Goal: Task Accomplishment & Management: Use online tool/utility

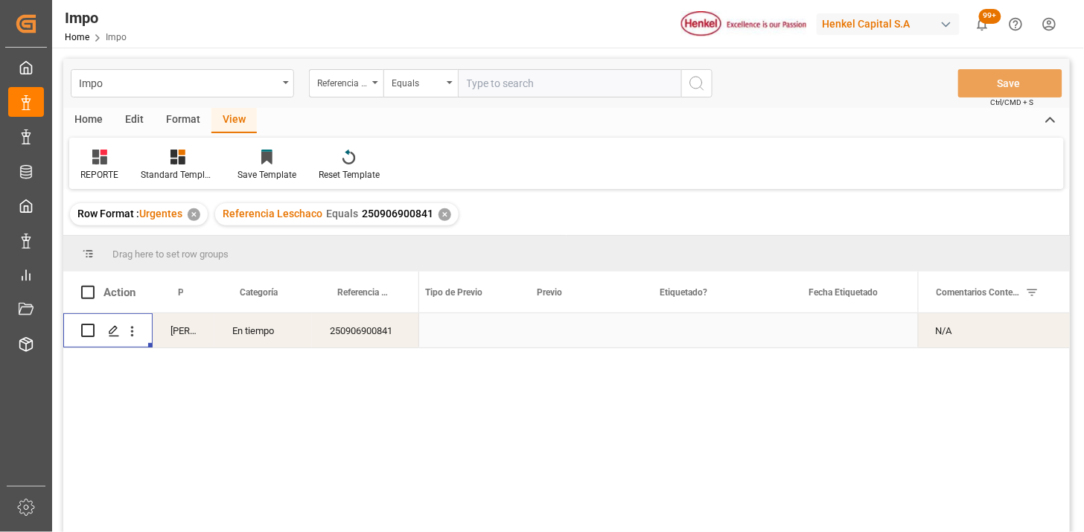
scroll to position [0, 1762]
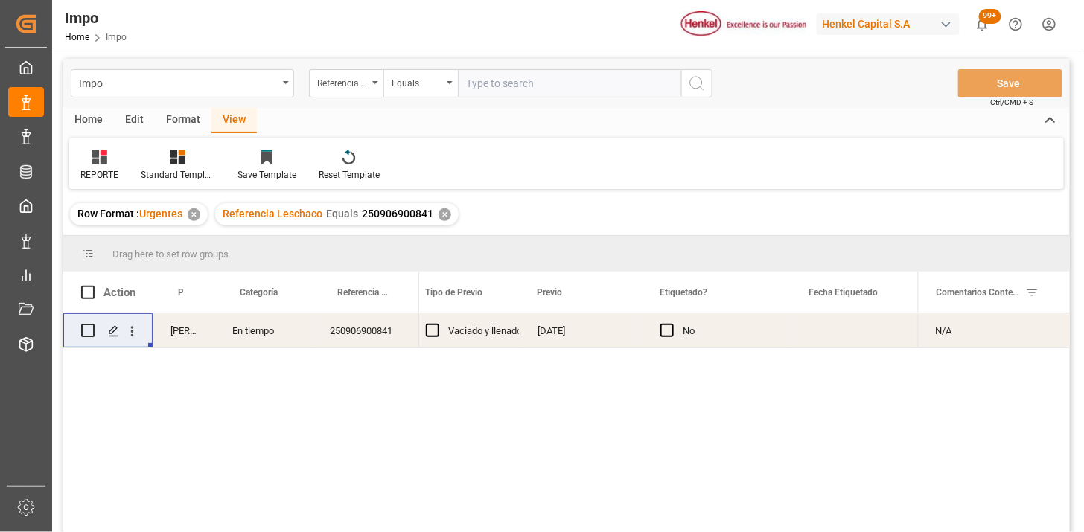
click at [561, 88] on input "text" at bounding box center [569, 83] width 223 height 28
paste input "251006900078"
type input "251006900078"
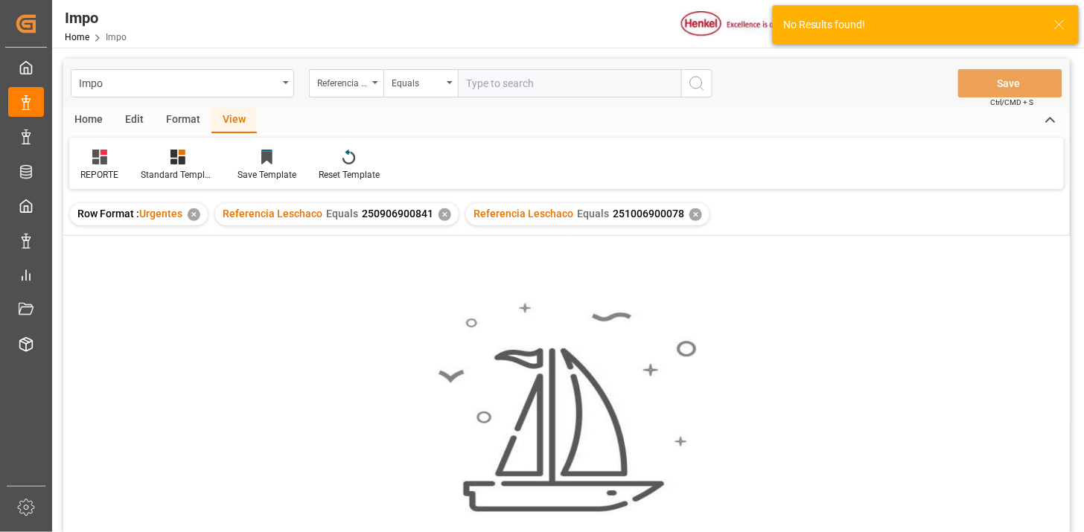
click at [439, 214] on div "✕" at bounding box center [444, 214] width 13 height 13
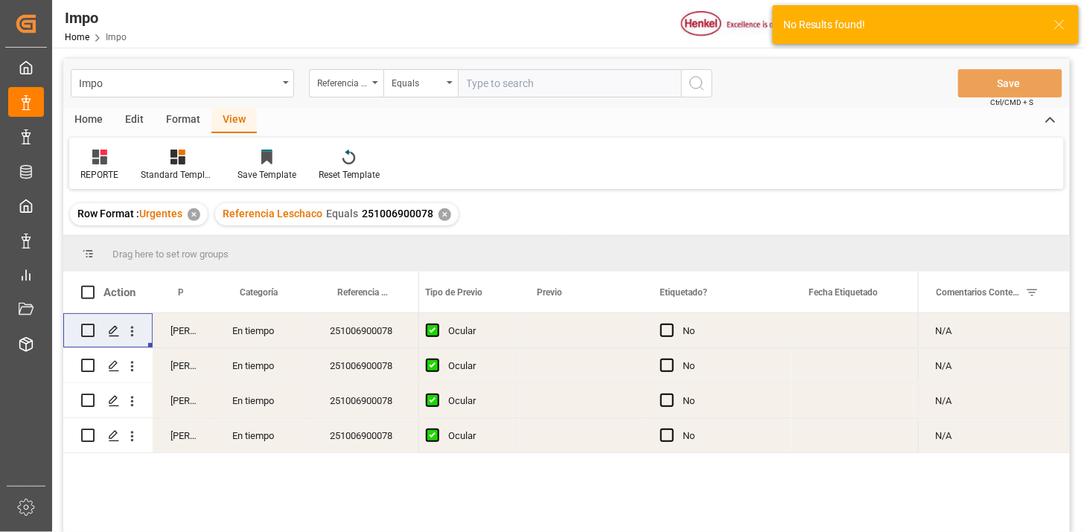
click at [581, 333] on div "Press SPACE to select this row." at bounding box center [580, 330] width 123 height 34
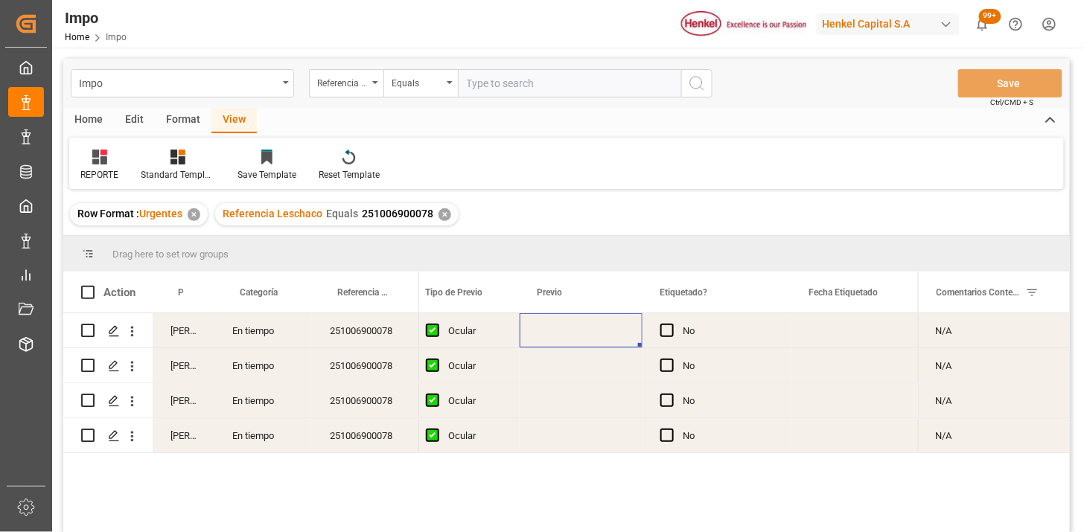
click at [581, 333] on div "Press SPACE to select this row." at bounding box center [580, 330] width 123 height 34
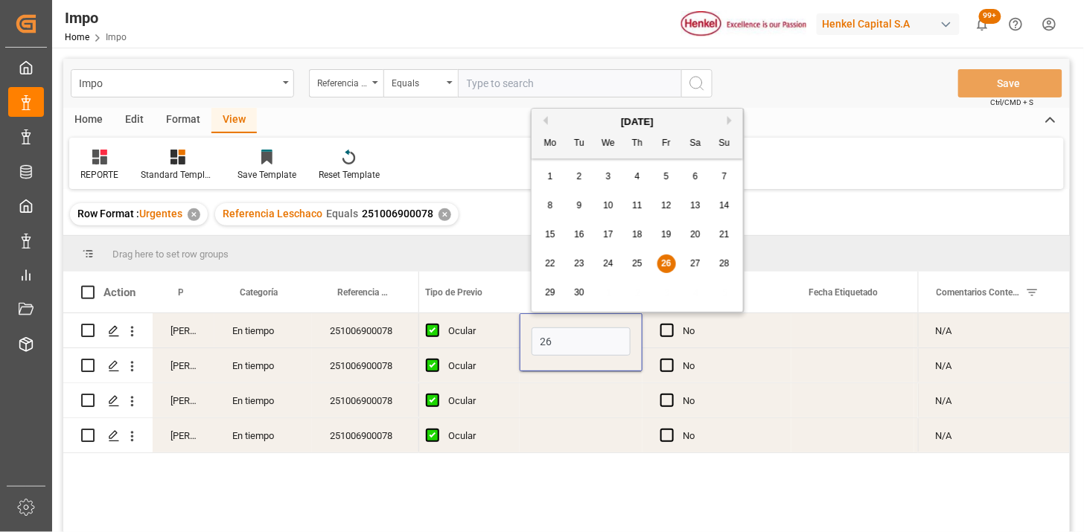
type input "[DATE]"
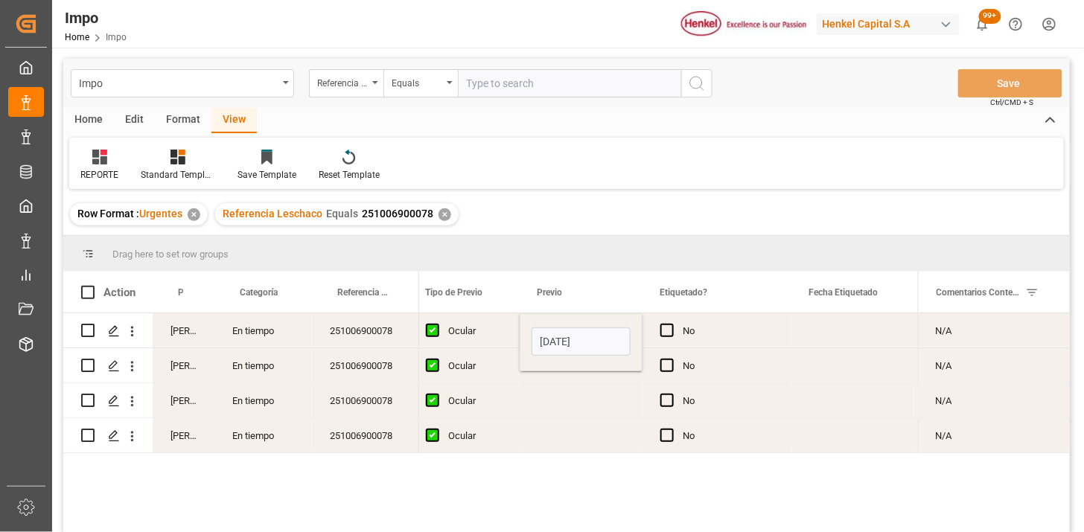
click at [487, 332] on div "Ocular" at bounding box center [475, 331] width 54 height 34
click at [519, 73] on input "text" at bounding box center [569, 83] width 223 height 28
paste input "250906900854"
type input "250906900854"
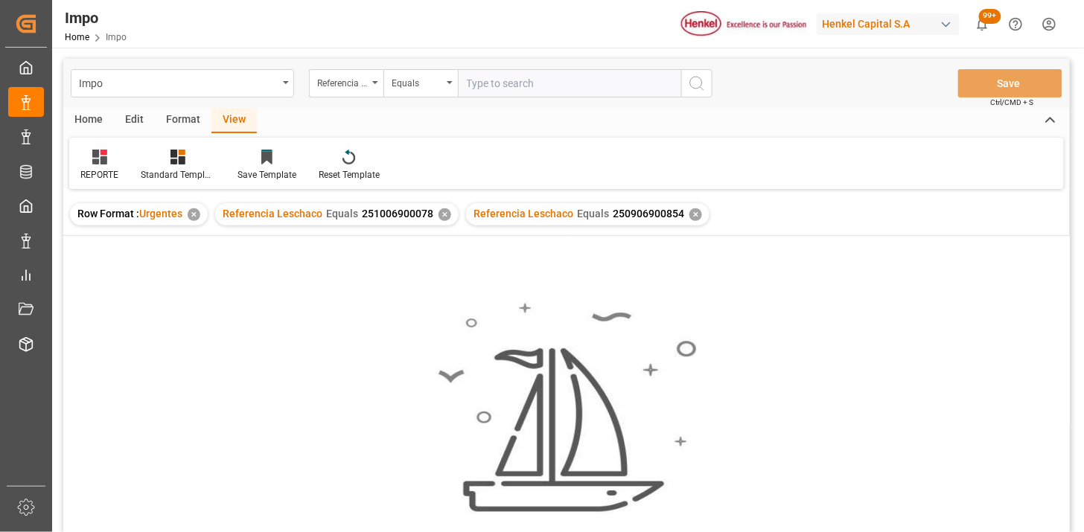
click at [441, 216] on div "✕" at bounding box center [444, 214] width 13 height 13
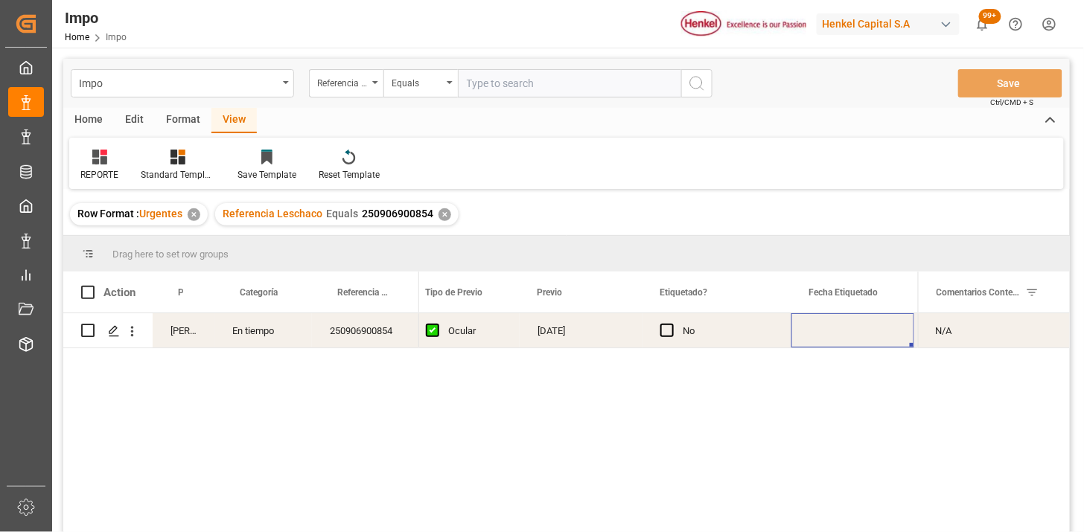
click at [805, 333] on div "Press SPACE to select this row." at bounding box center [852, 330] width 123 height 34
click at [547, 329] on div "Press SPACE to select this row." at bounding box center [579, 330] width 123 height 34
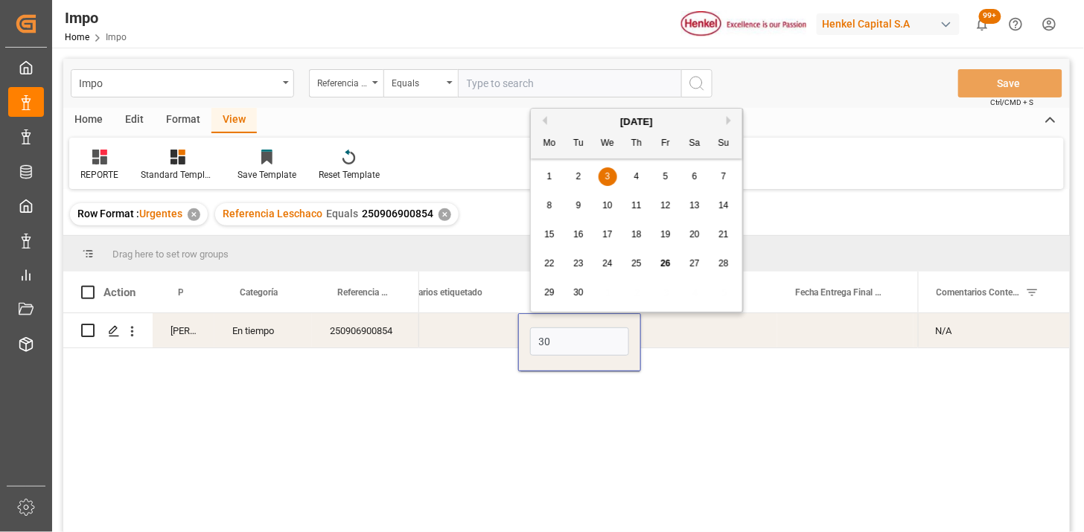
type input "30-09-2025"
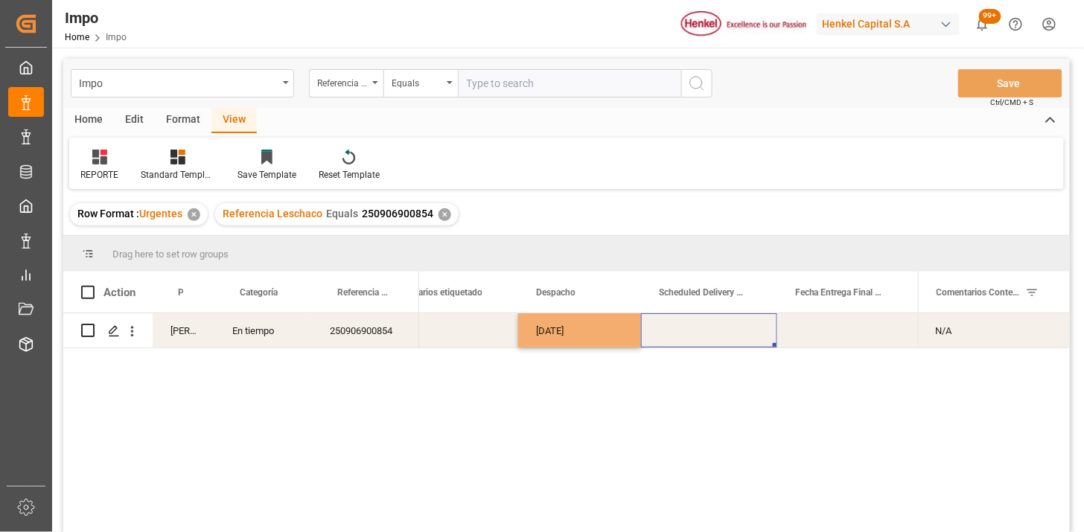
click at [705, 326] on div "Press SPACE to select this row." at bounding box center [709, 330] width 136 height 34
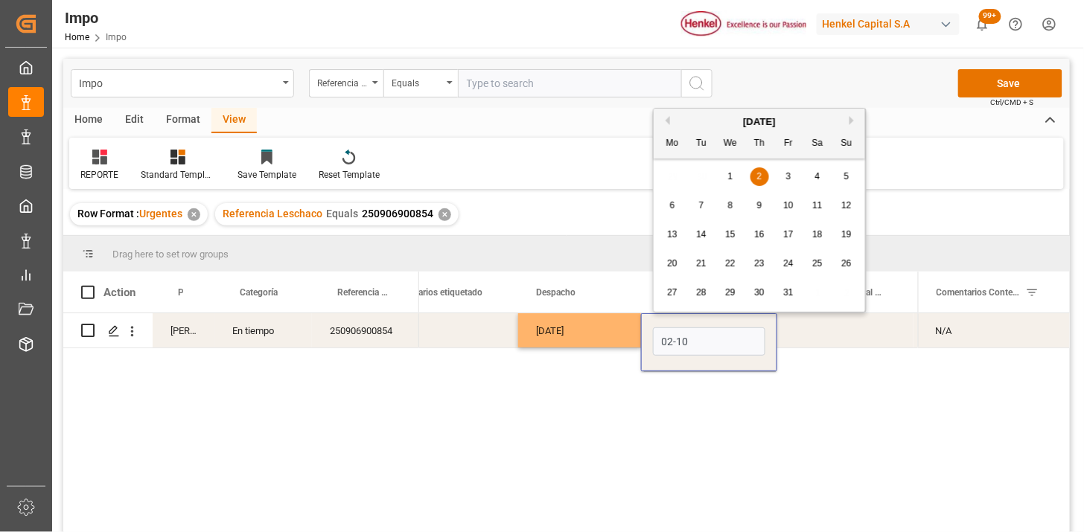
type input "02-10-2025"
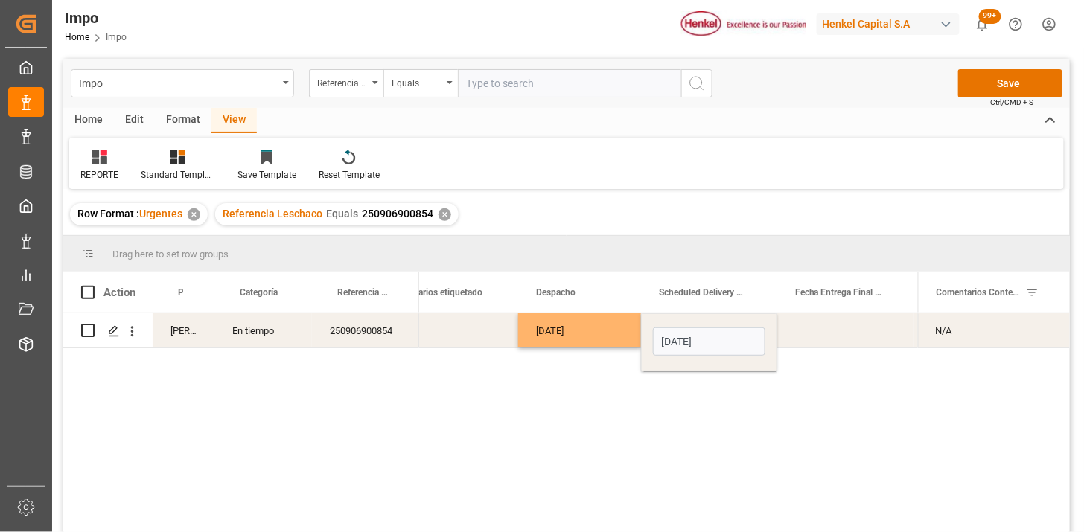
click at [836, 330] on div "Press SPACE to select this row." at bounding box center [845, 330] width 136 height 34
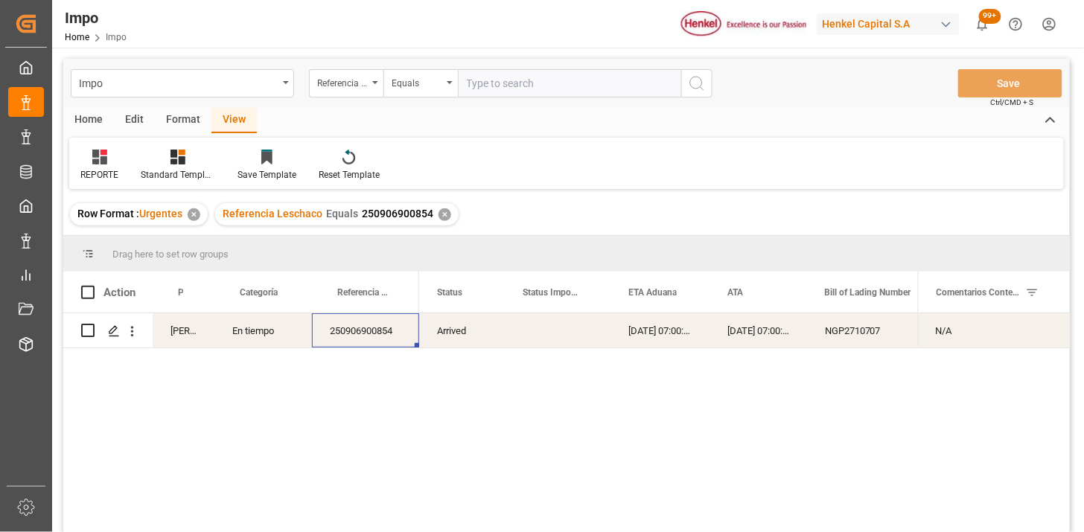
click at [563, 86] on input "text" at bounding box center [569, 83] width 223 height 28
paste input "250915080125"
type input "250915080125"
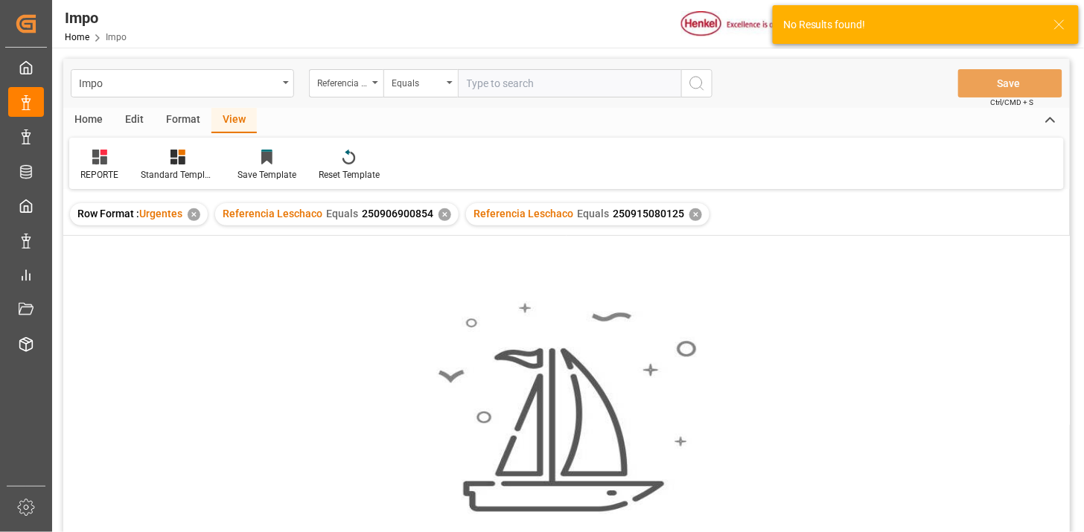
click at [447, 218] on div "✕" at bounding box center [444, 214] width 13 height 13
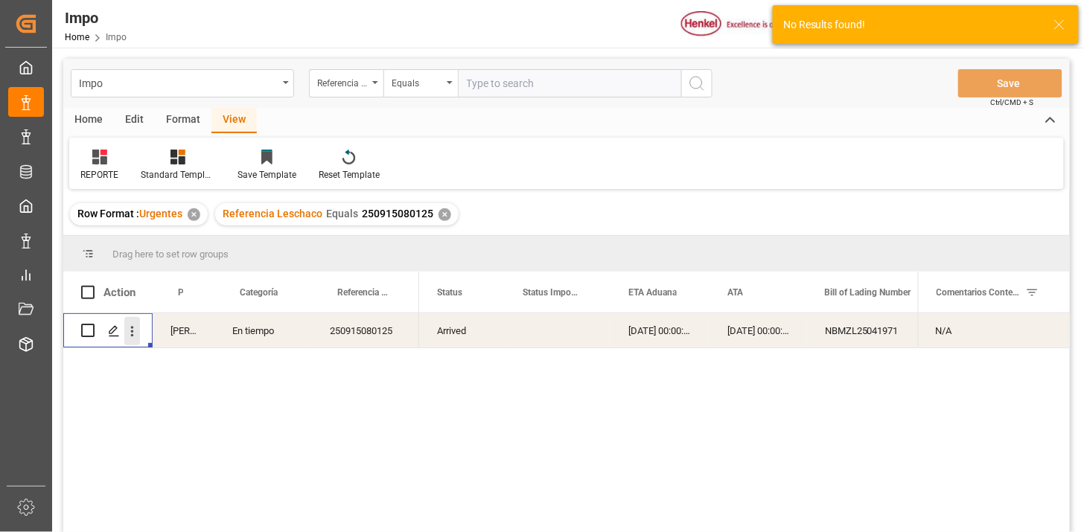
click at [135, 339] on button "open menu" at bounding box center [132, 331] width 16 height 28
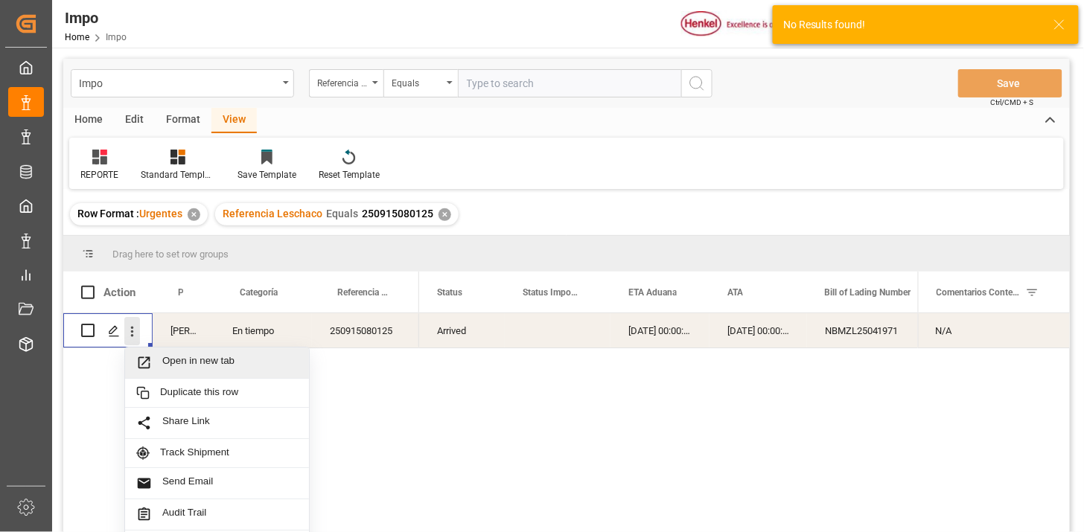
click at [171, 360] on span "Open in new tab" at bounding box center [229, 363] width 135 height 16
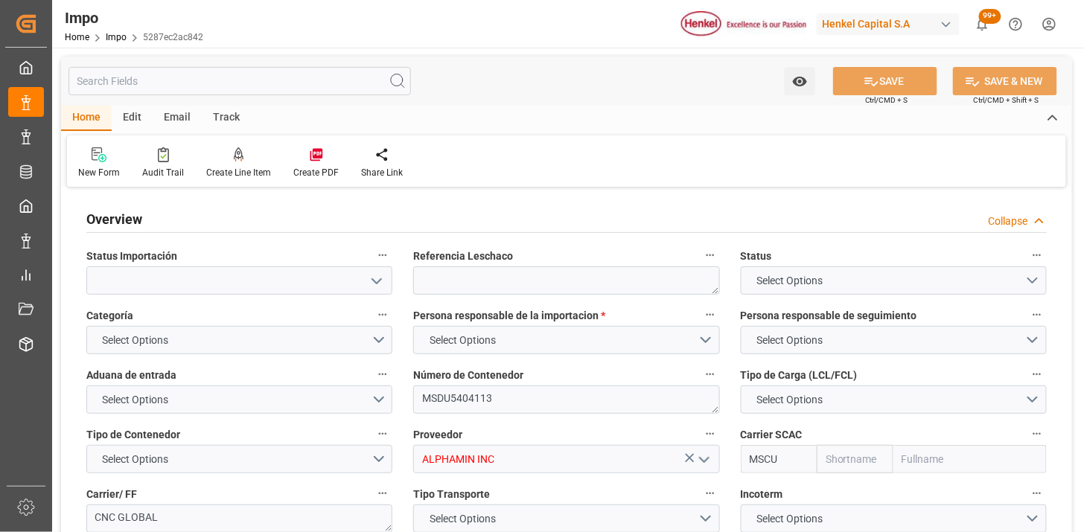
type textarea "MSDU5404113"
type input "ALPHAMIN INC"
type input "MSCU"
type textarea "CNC GLOBAL"
type textarea "N/A"
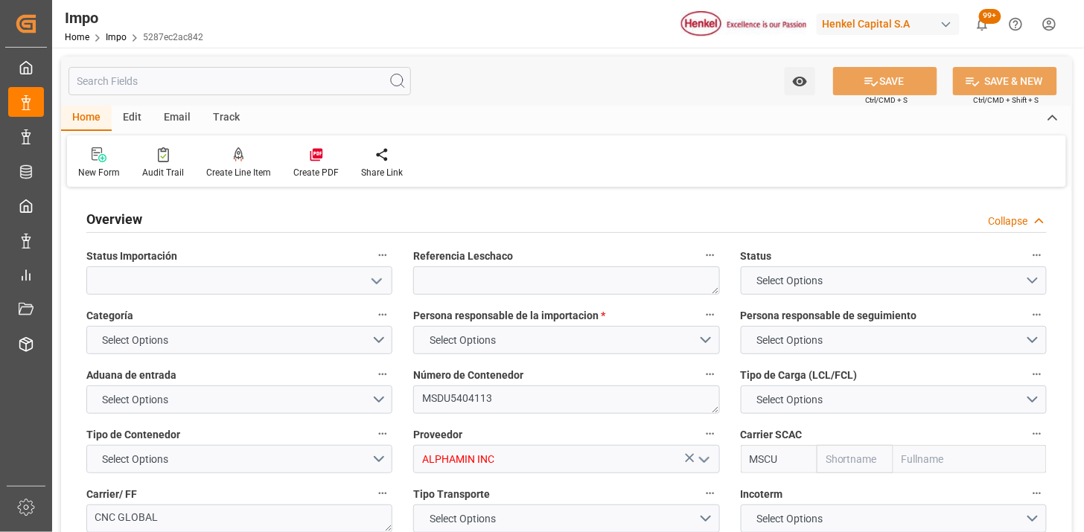
type input "AA"
type textarea "AA"
type input "MSC"
type input "Mediterranean Shipping Company"
type input "1"
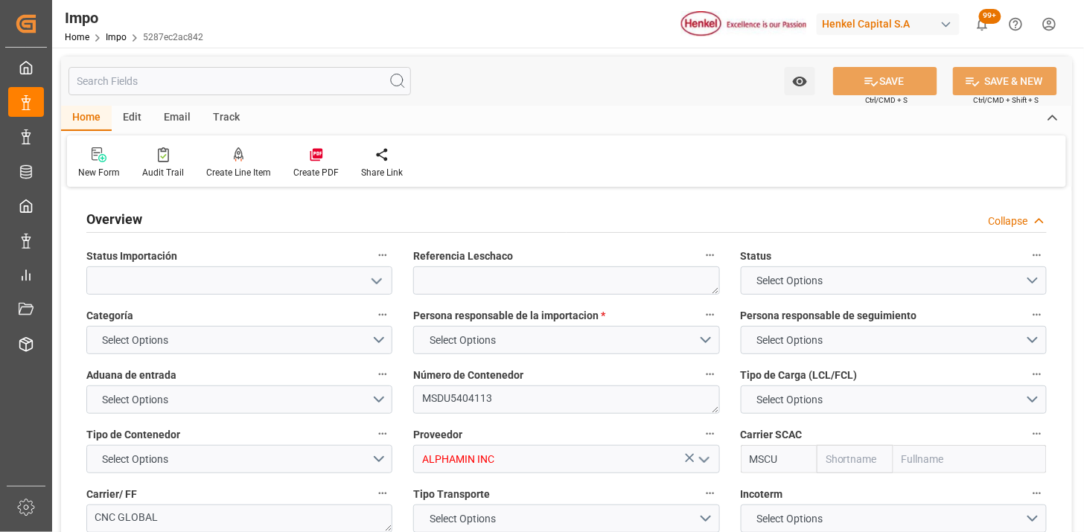
type input "44.04"
type input "20"
type input "18-09-2025"
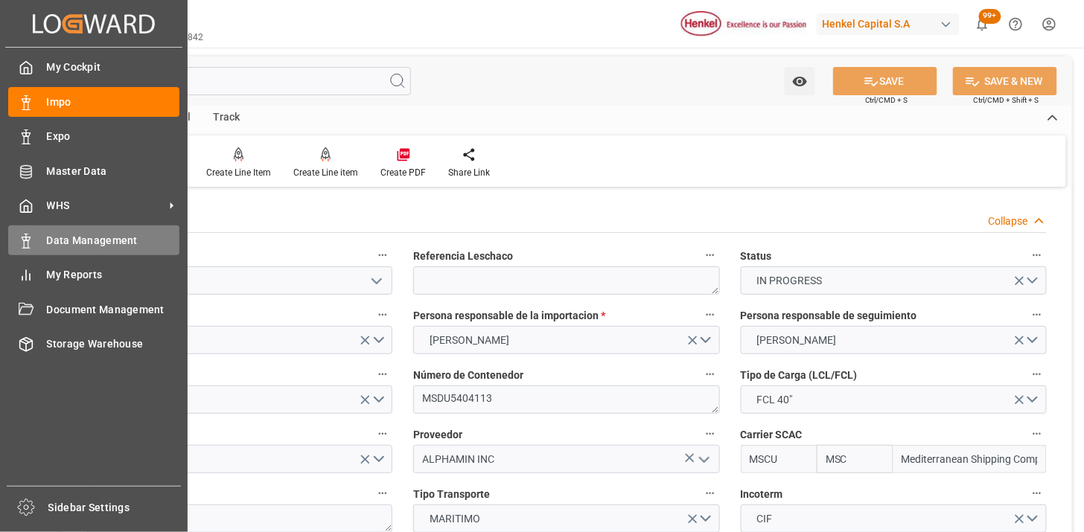
click at [93, 240] on span "Data Management" at bounding box center [113, 241] width 133 height 16
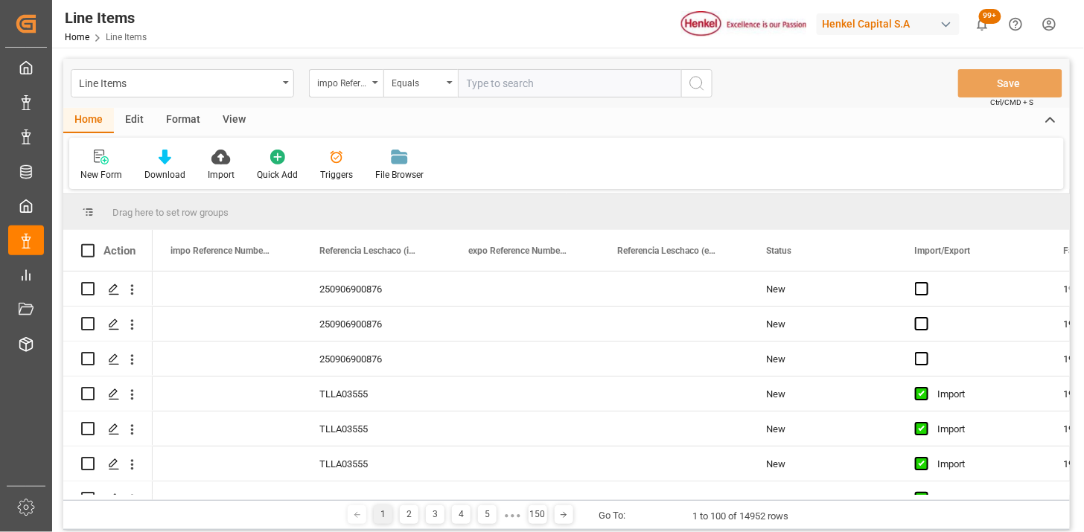
click at [374, 82] on icon "open menu" at bounding box center [375, 82] width 6 height 3
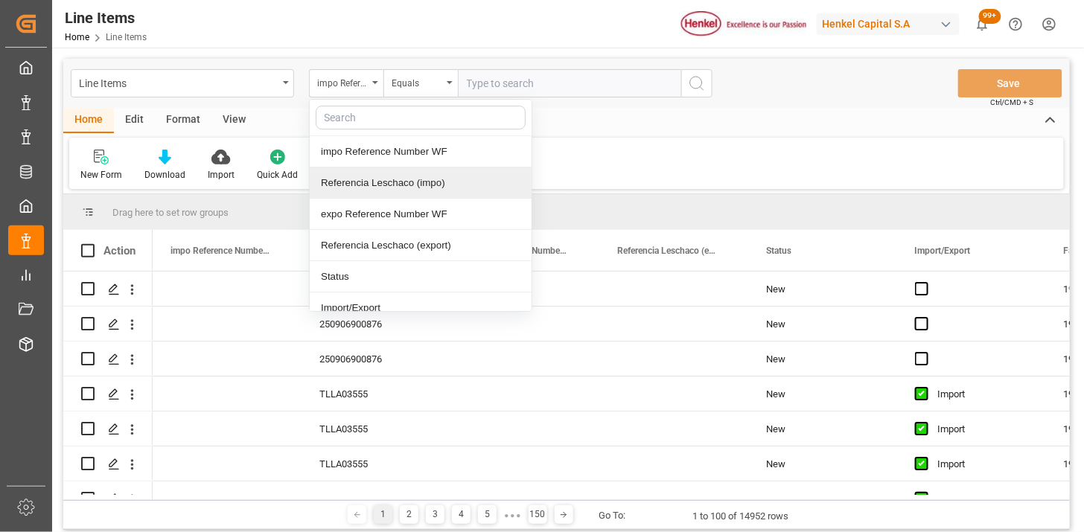
click at [390, 170] on div "Referencia Leschaco (impo)" at bounding box center [421, 182] width 222 height 31
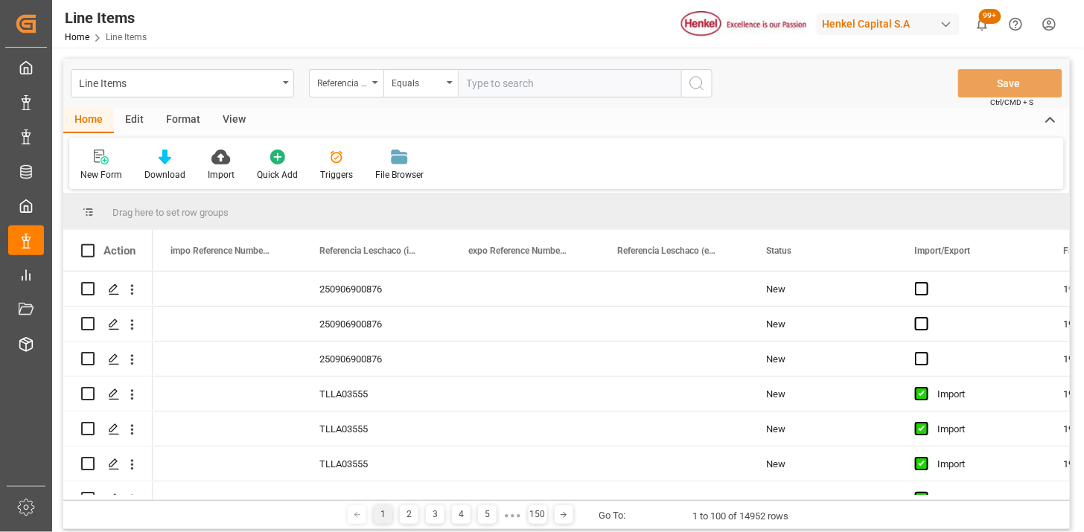
click at [551, 79] on input "text" at bounding box center [569, 83] width 223 height 28
paste input "250915080125"
type input "250915080125"
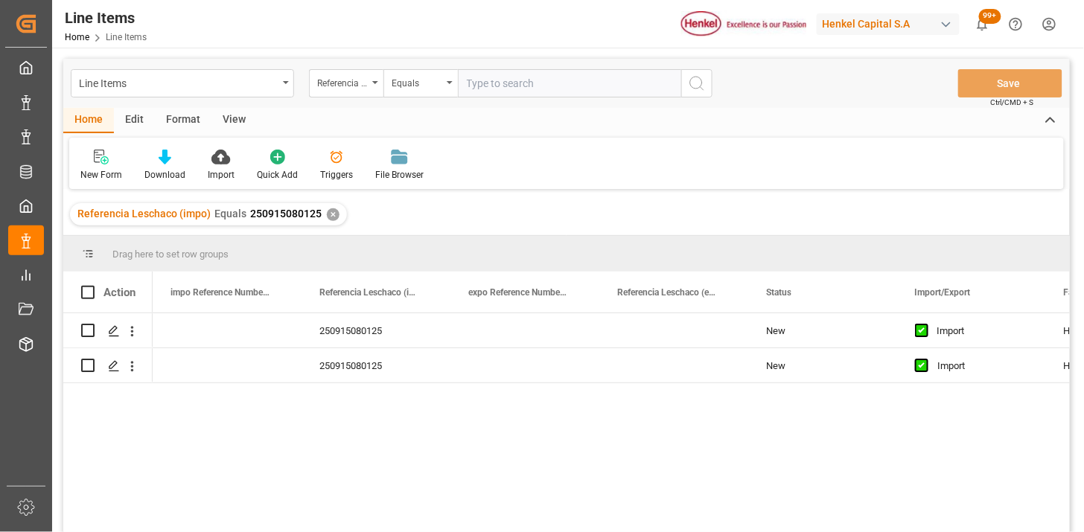
click at [239, 115] on div "View" at bounding box center [233, 120] width 45 height 25
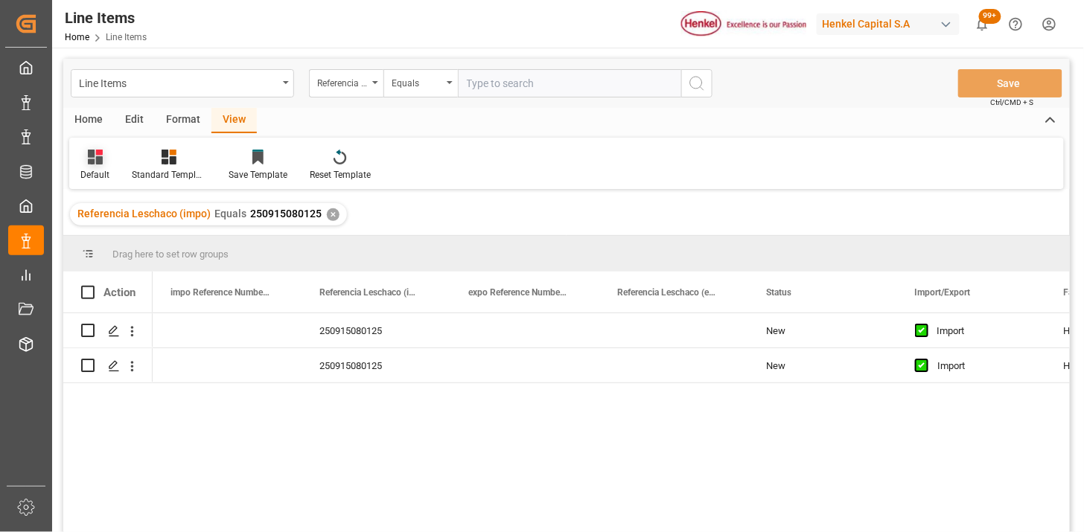
click at [88, 167] on div "Default" at bounding box center [94, 165] width 51 height 33
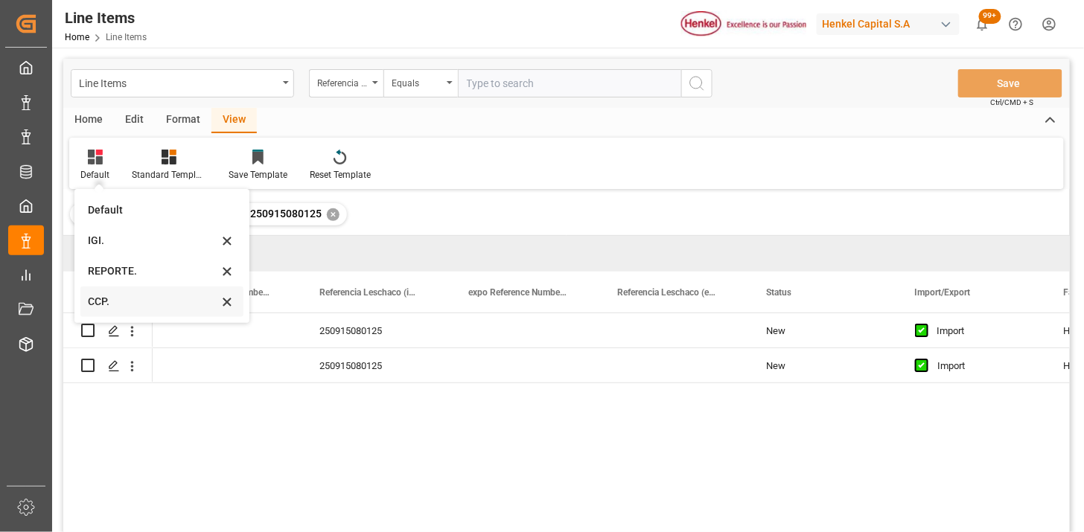
click at [124, 301] on div "CCP." at bounding box center [153, 302] width 130 height 16
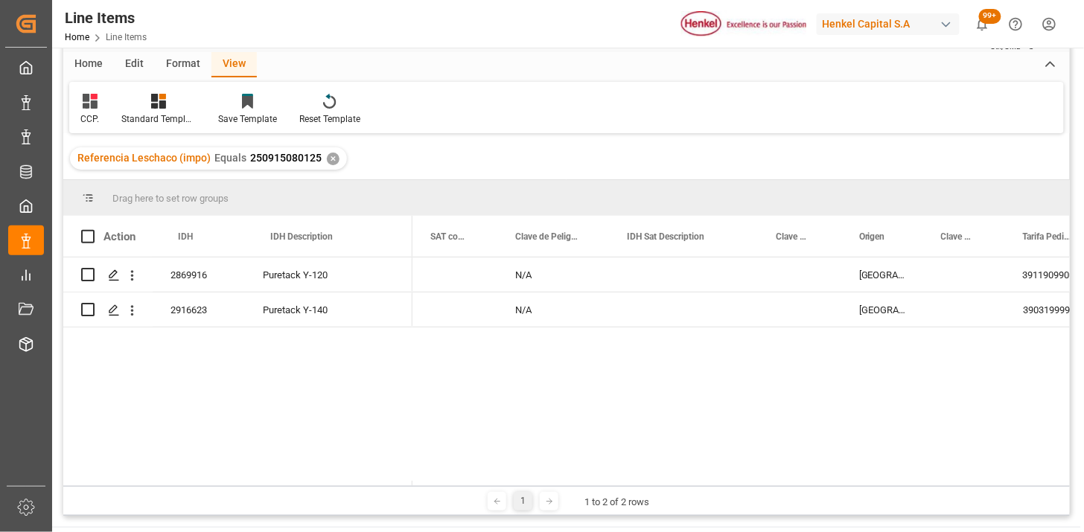
scroll to position [83, 0]
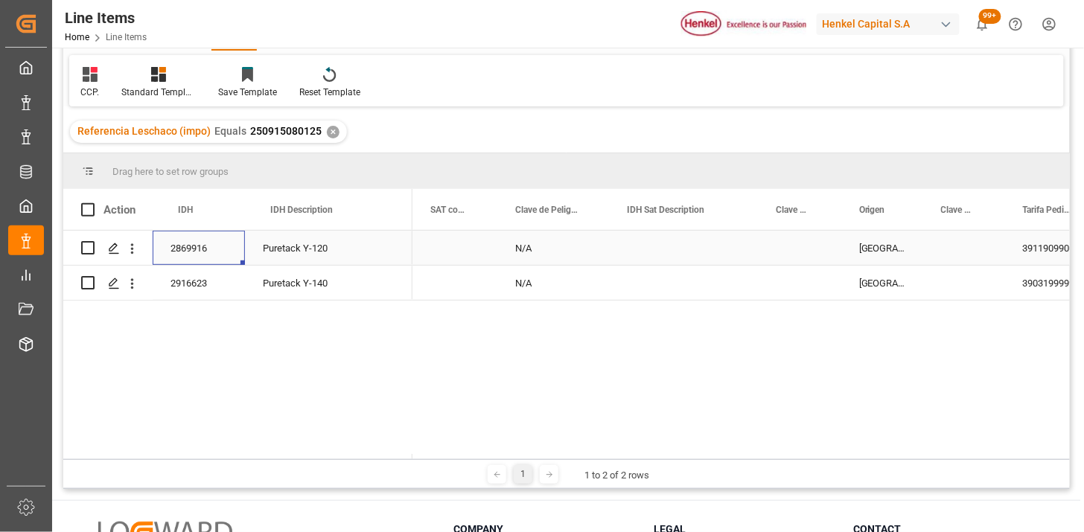
click at [190, 248] on div "2869916" at bounding box center [199, 248] width 92 height 34
click at [324, 250] on div "Puretack Y-120" at bounding box center [328, 248] width 167 height 34
click at [196, 283] on div "2916623" at bounding box center [199, 283] width 92 height 34
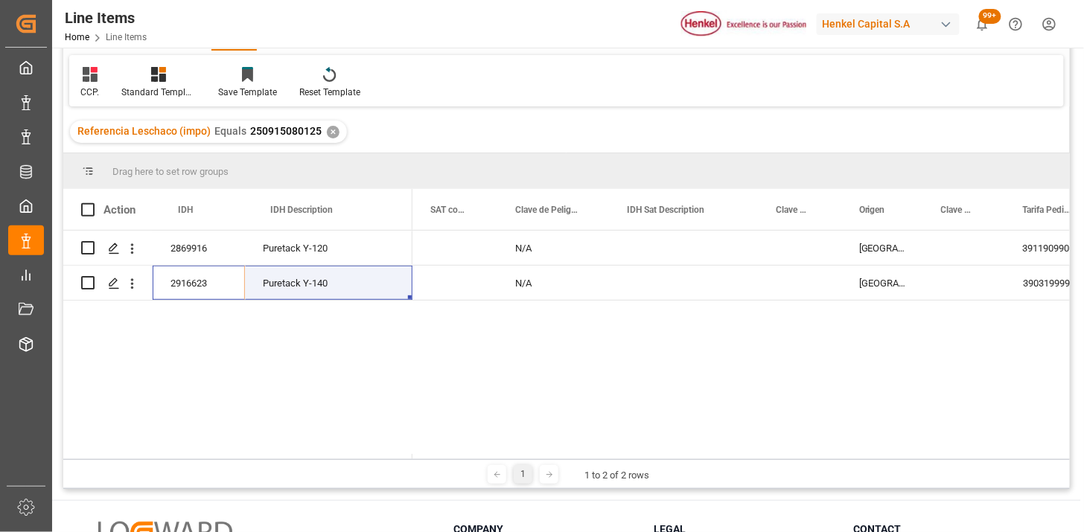
scroll to position [0, 0]
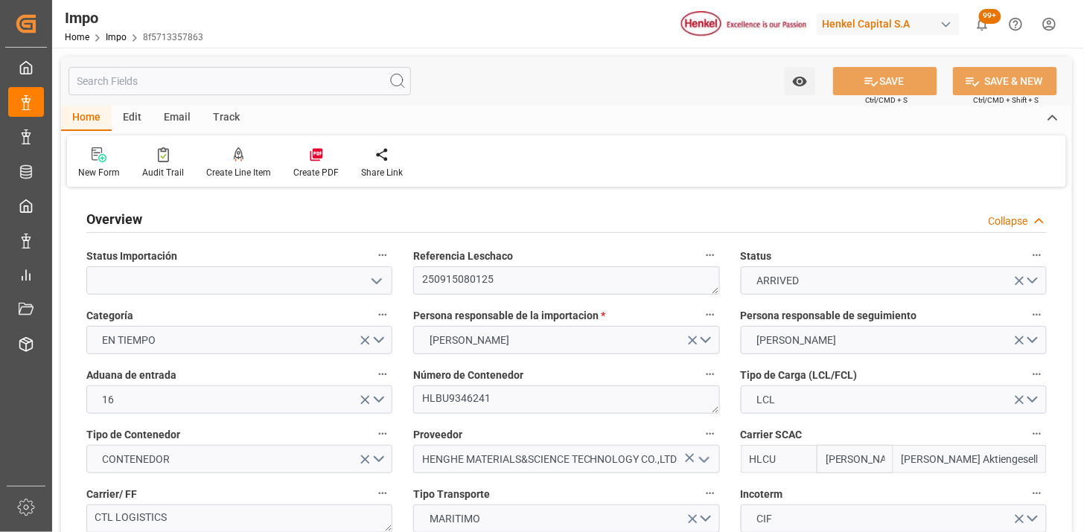
type input "[PERSON_NAME]"
type input "[PERSON_NAME] Aktiengesellschaft"
type input "2"
type input "3"
type input "2"
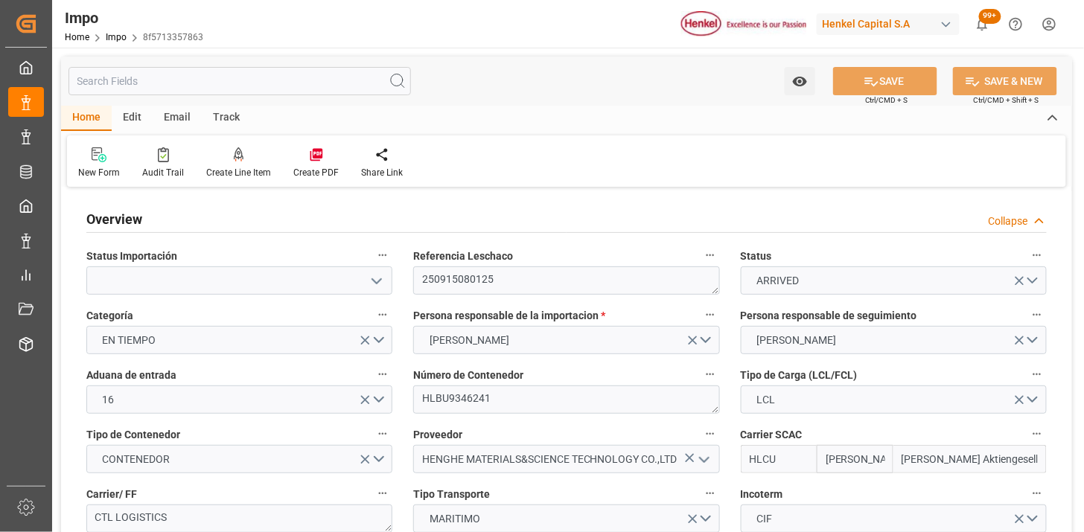
type input "[DATE]"
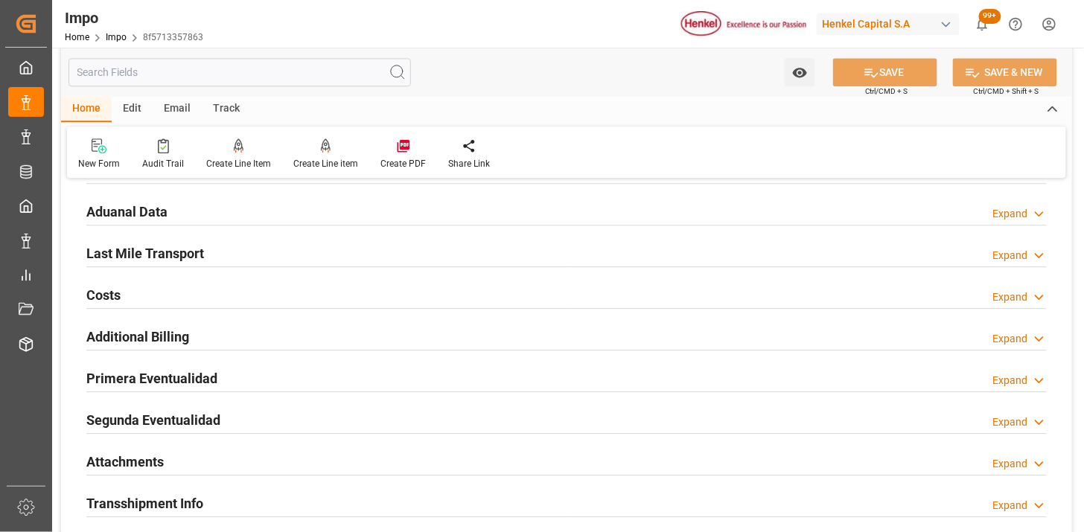
scroll to position [1157, 0]
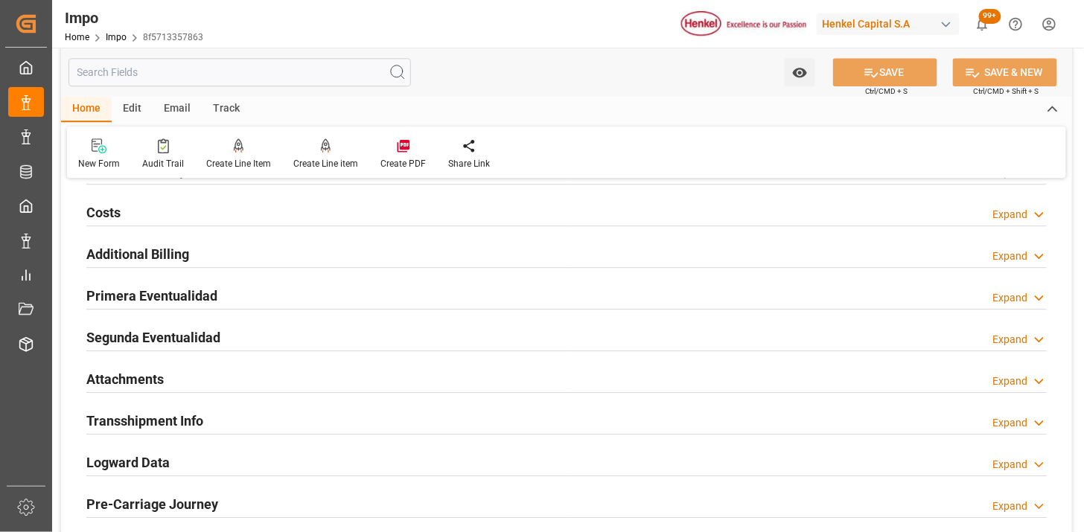
click at [360, 295] on div "Primera Eventualidad Expand" at bounding box center [566, 295] width 960 height 28
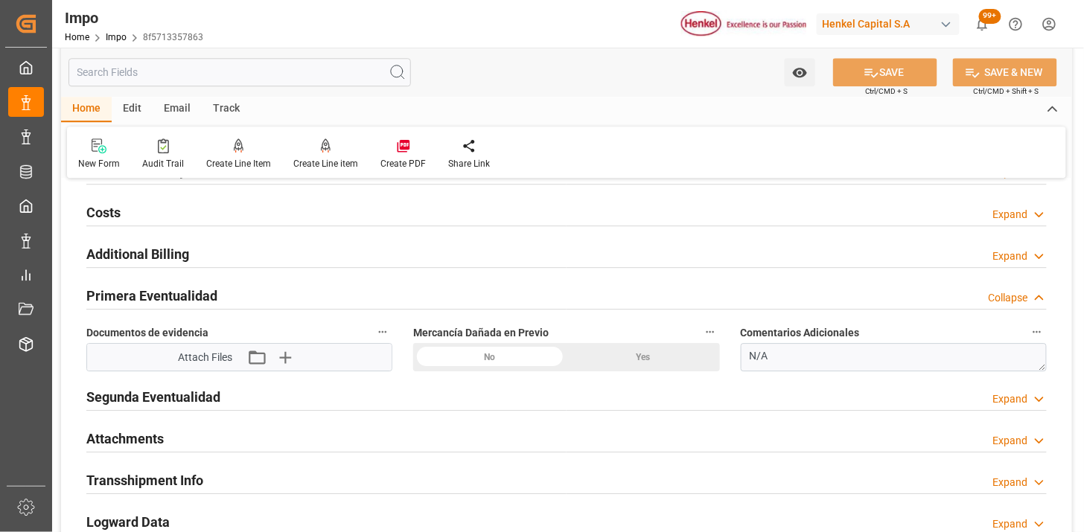
click at [534, 360] on div "No" at bounding box center [489, 357] width 153 height 28
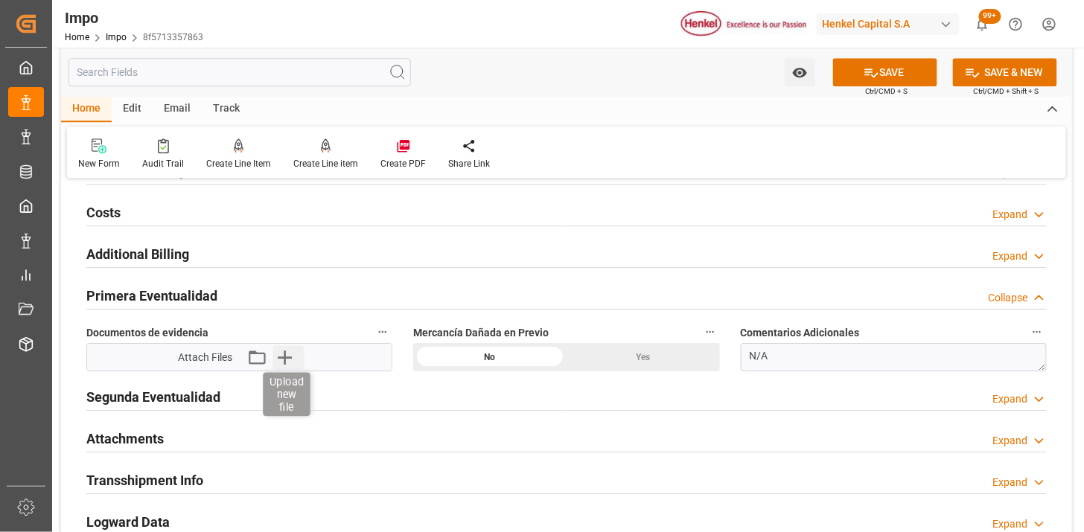
click at [284, 359] on icon "button" at bounding box center [285, 358] width 14 height 14
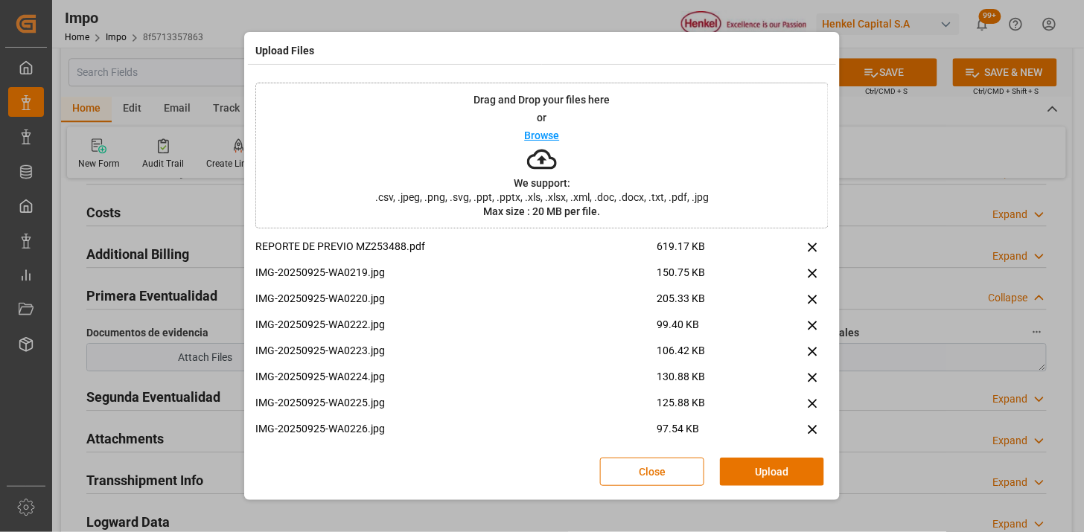
click at [785, 478] on button "Upload" at bounding box center [772, 472] width 104 height 28
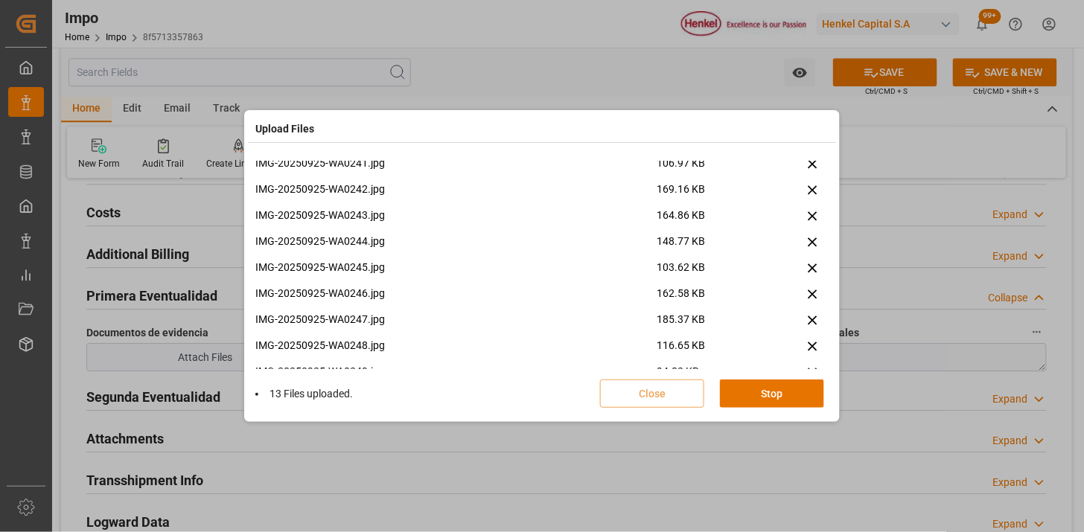
scroll to position [868, 0]
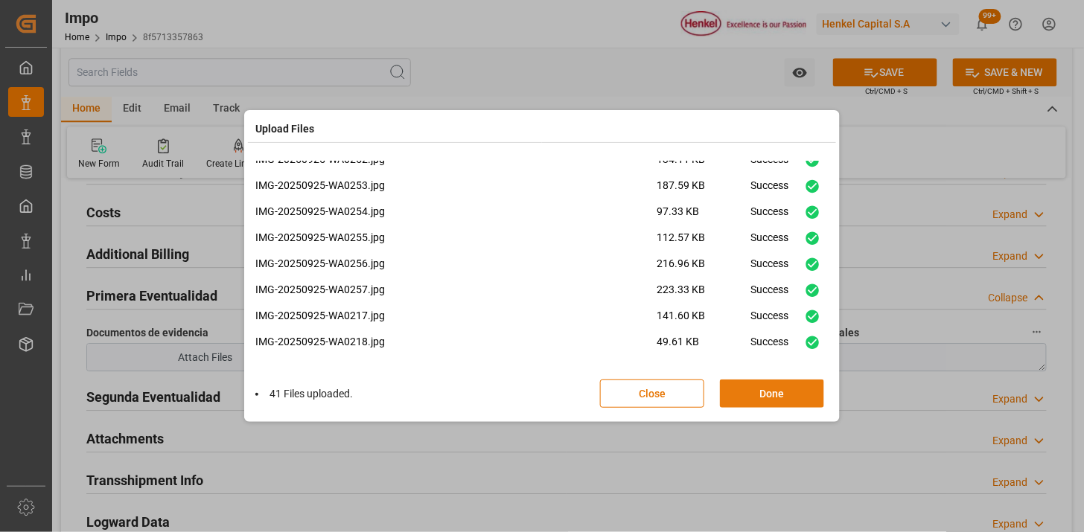
click at [796, 400] on button "Done" at bounding box center [772, 394] width 104 height 28
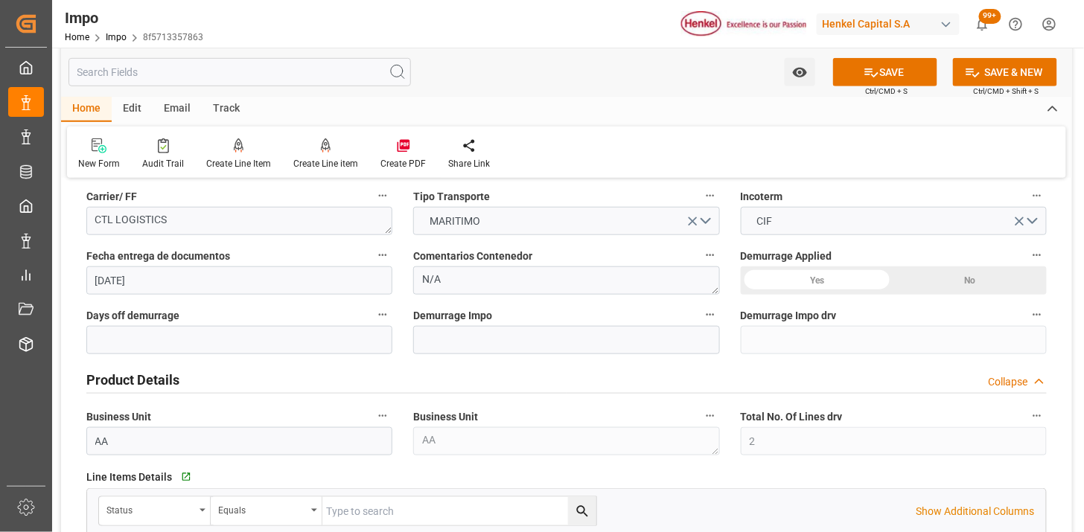
scroll to position [330, 0]
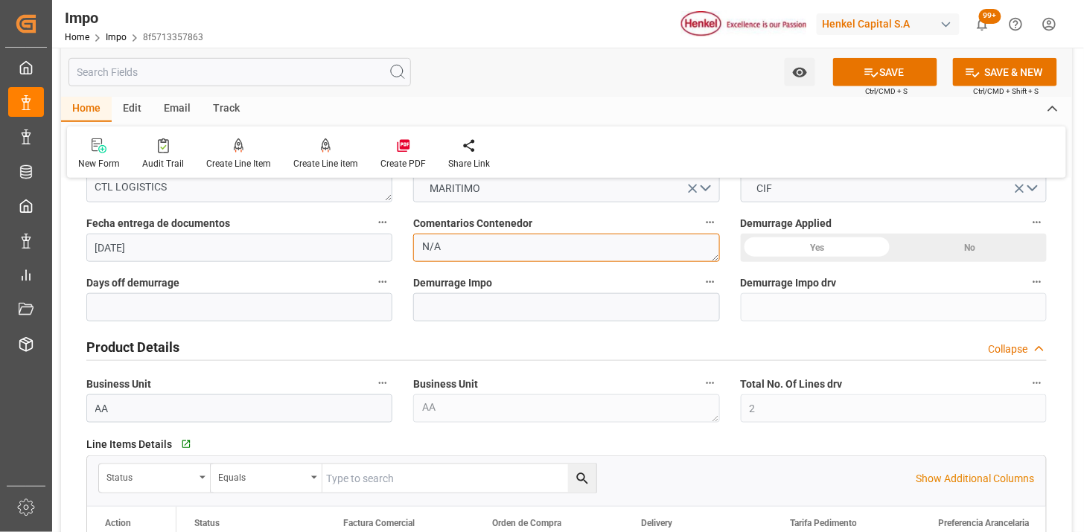
click at [481, 246] on textarea "N/A" at bounding box center [566, 248] width 306 height 28
type textarea "INFO TECNICA POR DIFERENCIA EN FA DE AMBOS PRODUCTOS"
